Goal: Find specific page/section: Find specific page/section

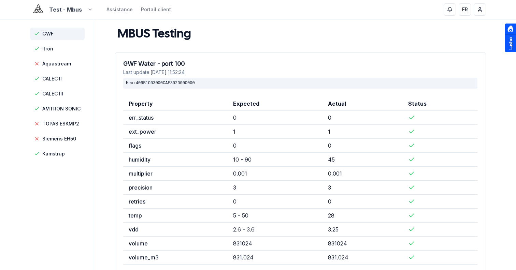
click at [60, 6] on html "Test - Mbus Assistance Portail client FR Sami GWF Itron Aquastream CALEC II CAL…" at bounding box center [258, 272] width 516 height 544
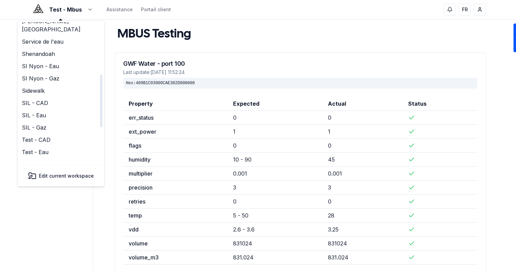
scroll to position [122, 0]
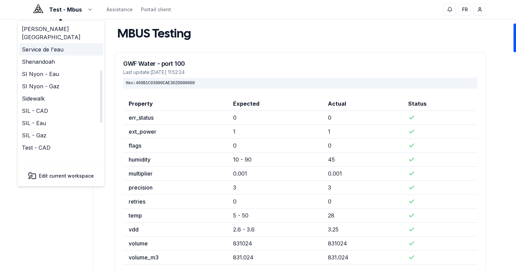
click at [53, 46] on link "Service de l'eau" at bounding box center [61, 49] width 84 height 12
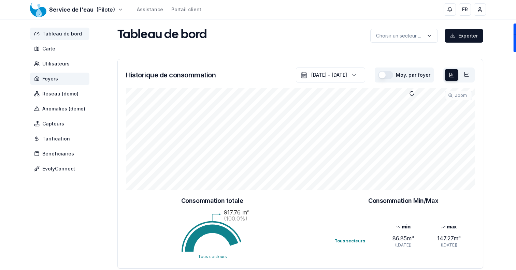
click at [65, 76] on span "Foyers" at bounding box center [59, 79] width 59 height 12
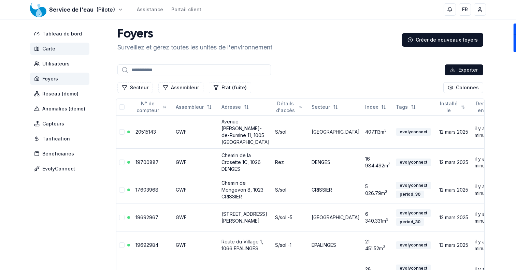
click at [66, 43] on span "Carte" at bounding box center [59, 49] width 59 height 12
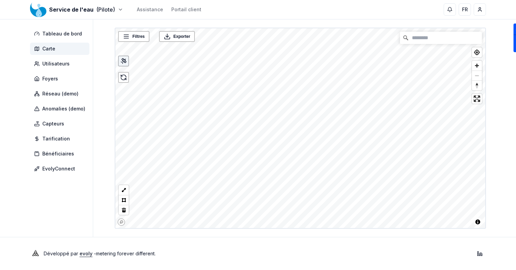
click at [125, 61] on icon at bounding box center [123, 61] width 7 height 7
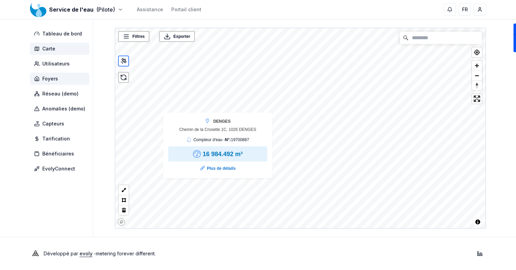
click at [69, 77] on span "Foyers" at bounding box center [59, 79] width 59 height 12
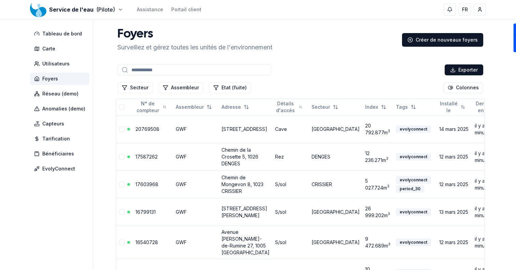
click at [193, 75] on input at bounding box center [194, 69] width 154 height 11
type input "**"
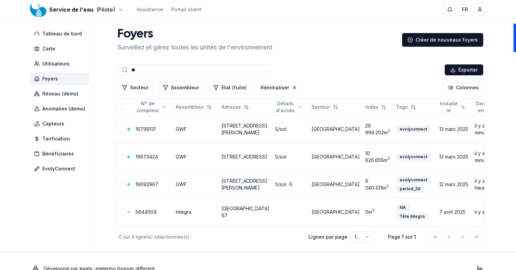
click at [193, 70] on input "**" at bounding box center [194, 69] width 154 height 11
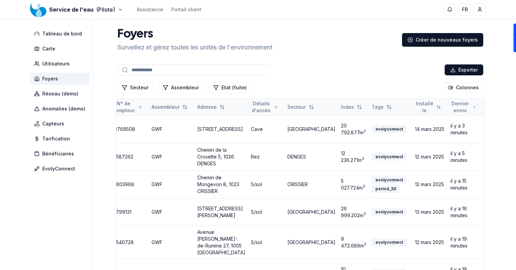
click at [210, 113] on th "Adresse" at bounding box center [222, 107] width 54 height 16
click at [213, 120] on div "Asc" at bounding box center [213, 121] width 40 height 11
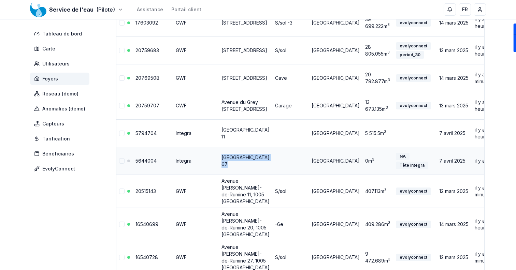
drag, startPoint x: 261, startPoint y: 175, endPoint x: 218, endPoint y: 169, distance: 43.1
click at [218, 169] on tr "5644004 [GEOGRAPHIC_DATA] 67 LAUSANNE 0 m 3 NA Tête Integra [DATE] [DATE] 00035…" at bounding box center [336, 161] width 440 height 28
copy link "[GEOGRAPHIC_DATA] 67"
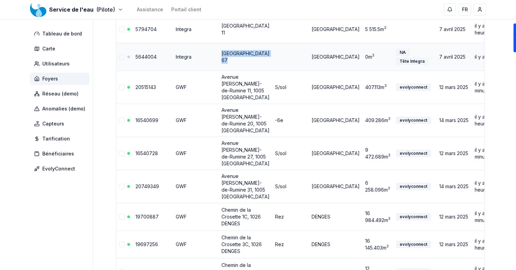
scroll to position [206, 0]
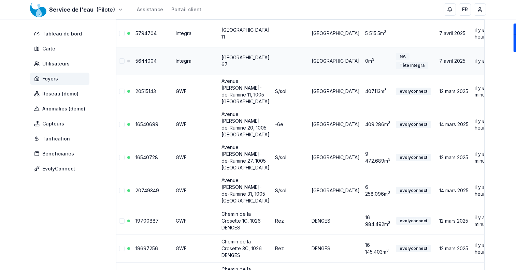
click at [510, 65] on div "000354" at bounding box center [522, 61] width 24 height 8
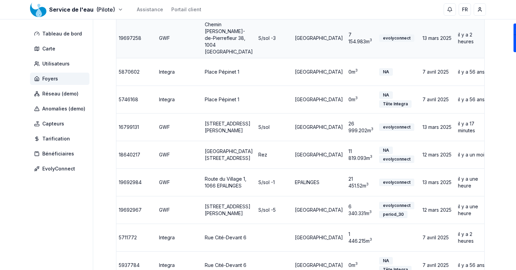
scroll to position [0, 25]
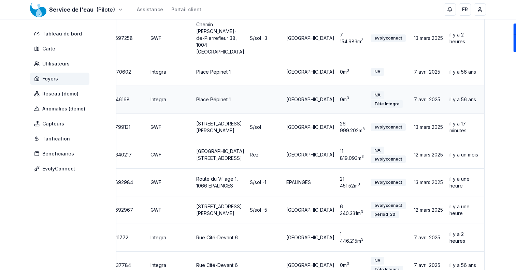
click at [485, 103] on div "00032D" at bounding box center [497, 100] width 24 height 8
click at [485, 76] on div "4340B0" at bounding box center [497, 72] width 24 height 8
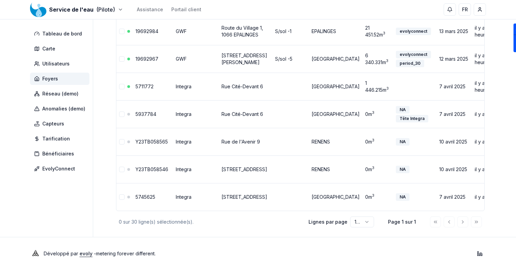
scroll to position [806, 0]
click at [510, 118] on div "00034E" at bounding box center [522, 115] width 24 height 8
drag, startPoint x: 247, startPoint y: 212, endPoint x: 219, endPoint y: 205, distance: 28.1
click at [219, 128] on td "Rue Cité-Devant 6" at bounding box center [246, 114] width 54 height 28
copy link "Rue Cité-Devant 6"
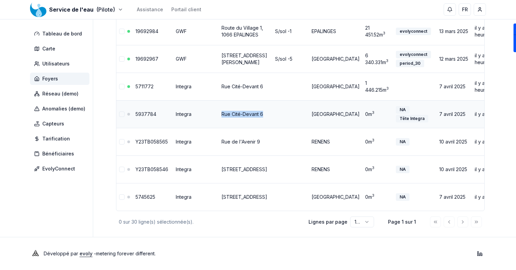
scroll to position [832, 0]
click at [284, 156] on td at bounding box center [290, 142] width 37 height 28
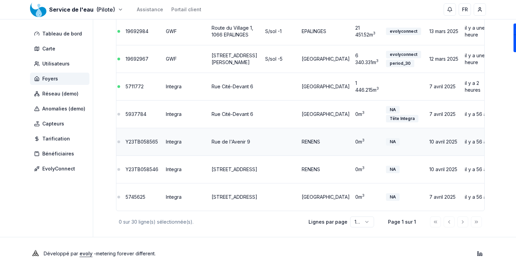
click at [500, 146] on div "013646" at bounding box center [511, 142] width 23 height 8
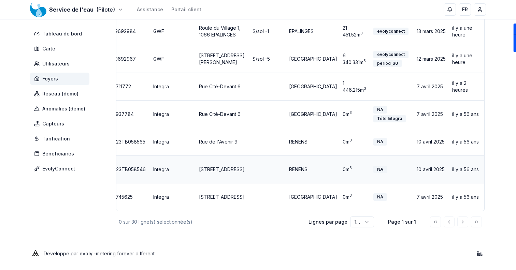
scroll to position [0, 25]
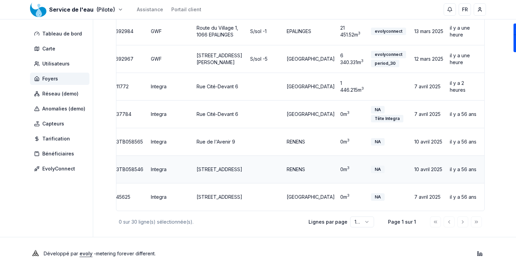
click at [485, 173] on div "013633" at bounding box center [496, 170] width 23 height 8
click at [485, 146] on div "013646" at bounding box center [496, 142] width 23 height 8
click at [485, 173] on div "013633" at bounding box center [496, 170] width 23 height 8
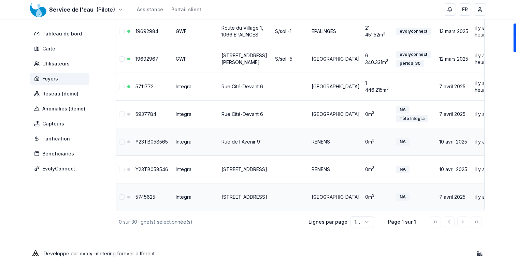
scroll to position [0, 31]
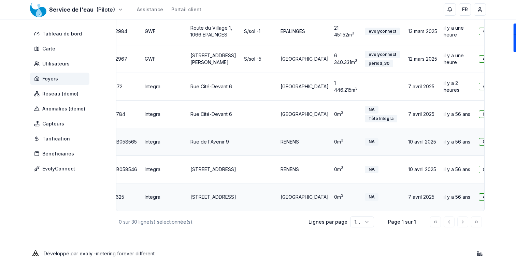
click at [479, 201] on div "433EA3" at bounding box center [491, 197] width 24 height 8
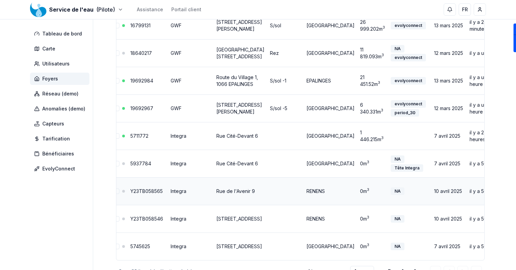
scroll to position [0, 0]
